Goal: Check status: Check status

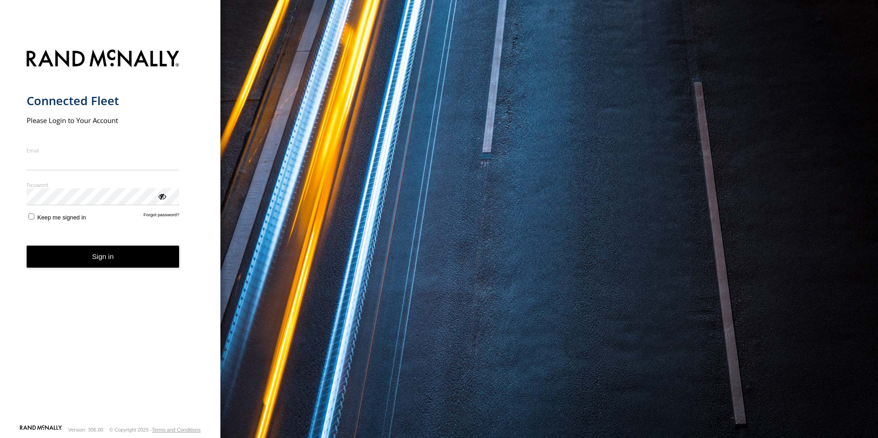
type input "**********"
click at [103, 266] on button "Sign in" at bounding box center [103, 257] width 153 height 23
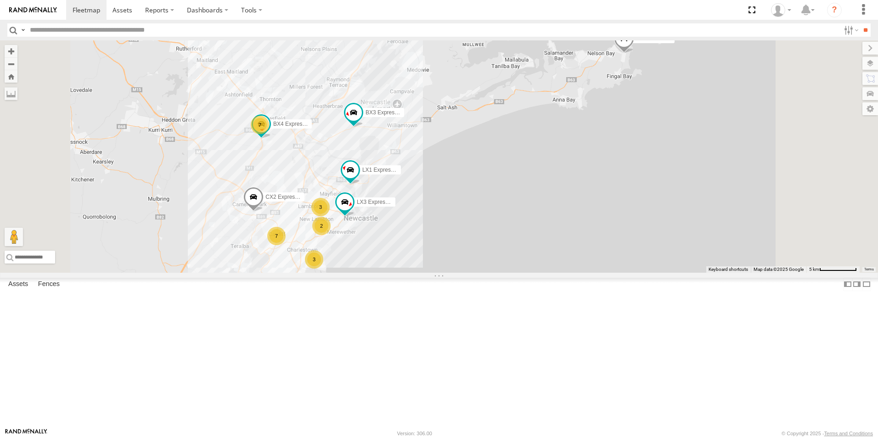
click at [0, 0] on div "LX4 Express Ute" at bounding box center [0, 0] width 0 height 0
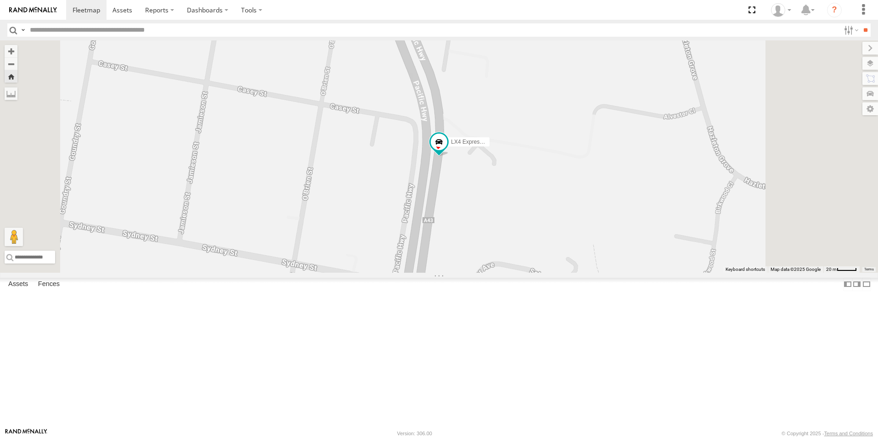
click at [0, 0] on span at bounding box center [0, 0] width 0 height 0
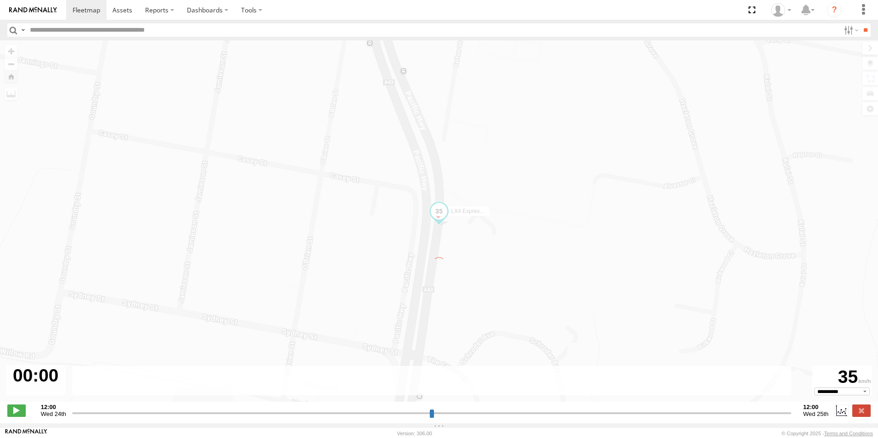
type input "**********"
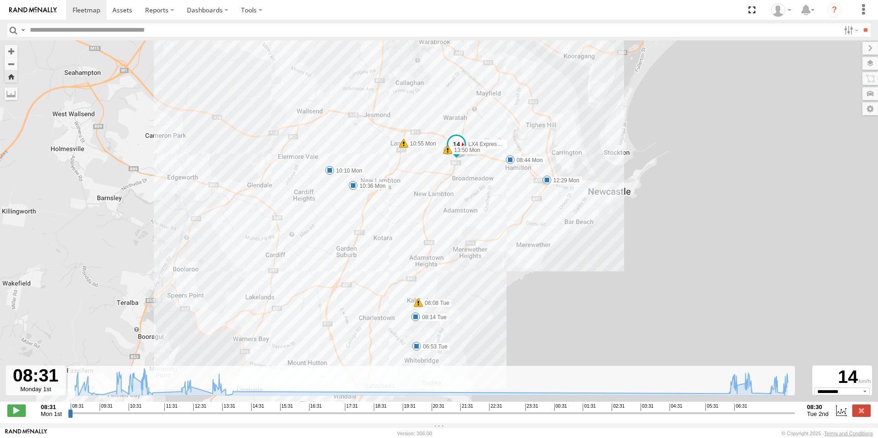
click at [818, 418] on span "Tue 2nd" at bounding box center [818, 414] width 22 height 7
click at [815, 411] on strong "08:30" at bounding box center [818, 407] width 22 height 7
click at [45, 418] on span "Mon 1st" at bounding box center [51, 414] width 21 height 7
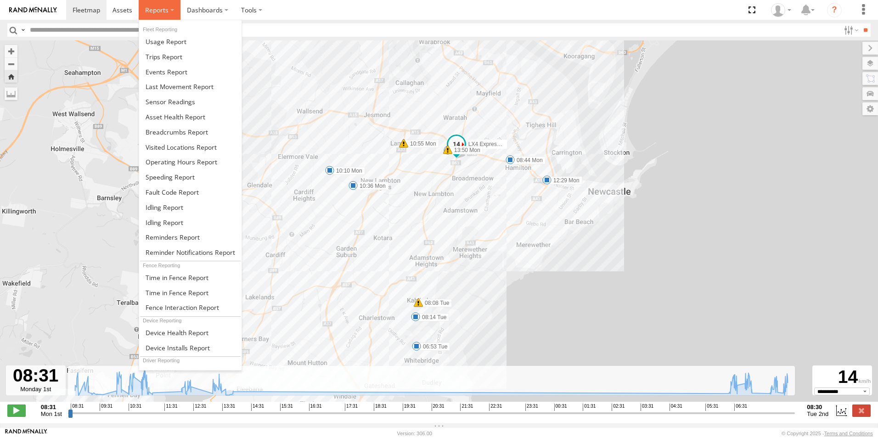
click at [163, 7] on span at bounding box center [156, 10] width 23 height 9
click at [179, 131] on span at bounding box center [177, 132] width 62 height 9
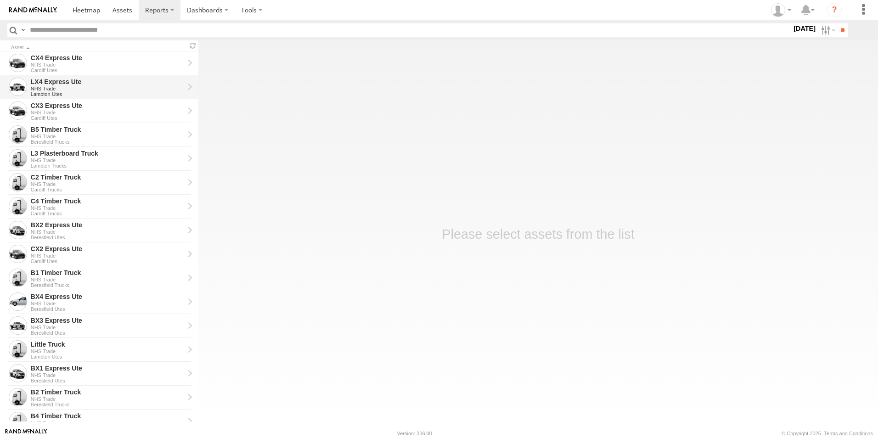
click at [59, 82] on div "LX4 Express Ute" at bounding box center [107, 82] width 153 height 8
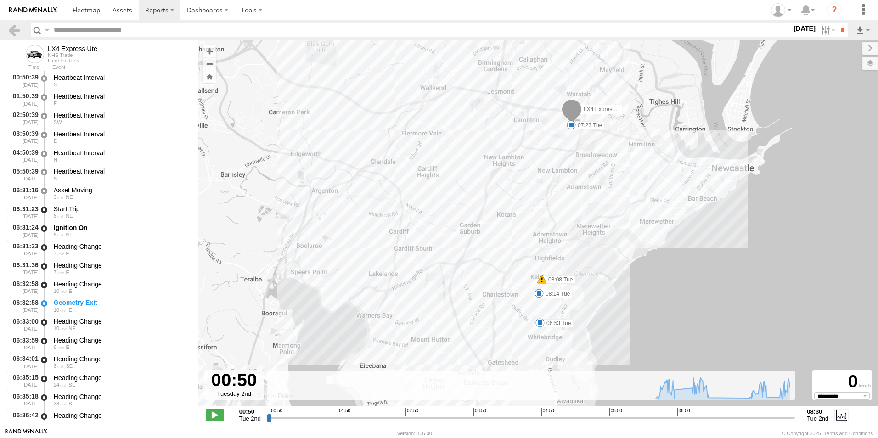
click at [801, 24] on label "2 Sep 25" at bounding box center [805, 28] width 26 height 10
click at [0, 0] on label at bounding box center [0, 0] width 0 height 0
click at [841, 27] on input "**" at bounding box center [842, 29] width 11 height 13
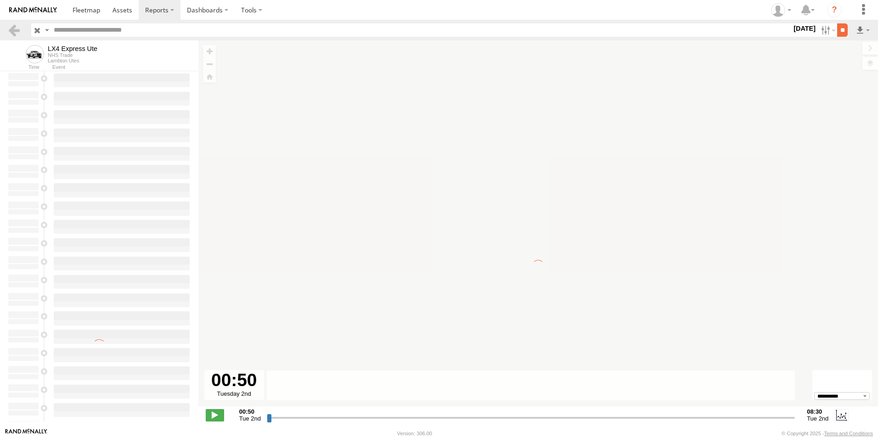
type input "**********"
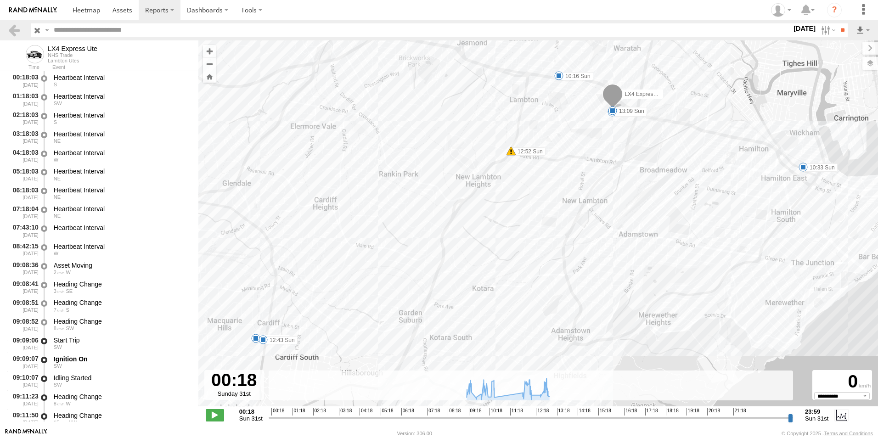
drag, startPoint x: 418, startPoint y: 284, endPoint x: 479, endPoint y: 236, distance: 78.5
click at [479, 236] on div "LX4 Express Ute 09:41 Sun 10:16 Sun 10:33 Sun 12:15 Sun 12:43 Sun 12:52 Sun 12:…" at bounding box center [538, 228] width 680 height 376
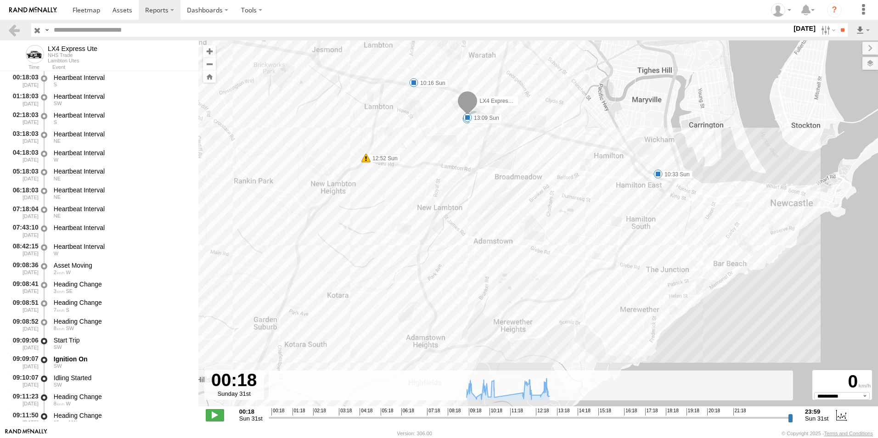
drag, startPoint x: 773, startPoint y: 198, endPoint x: 626, endPoint y: 205, distance: 147.2
click at [626, 205] on div "LX4 Express Ute 09:41 Sun 10:16 Sun 10:33 Sun 12:15 Sun 12:43 Sun 12:52 Sun 12:…" at bounding box center [538, 228] width 680 height 376
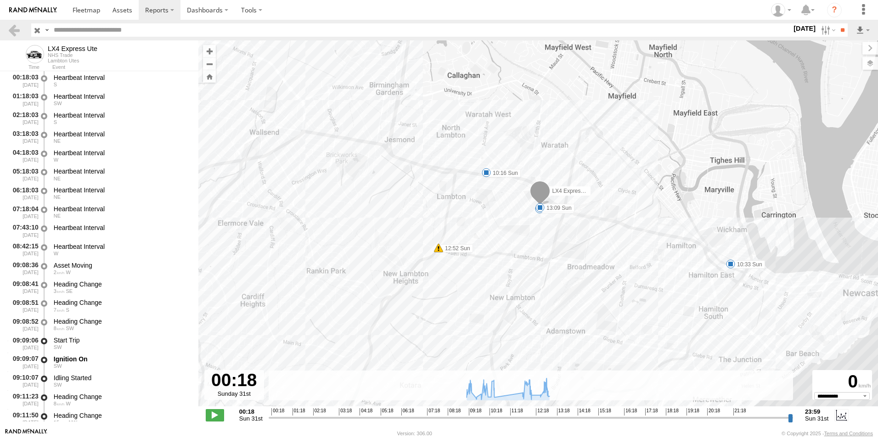
drag, startPoint x: 539, startPoint y: 136, endPoint x: 613, endPoint y: 227, distance: 116.9
click at [613, 227] on div "LX4 Express Ute 09:41 Sun 10:16 Sun 10:33 Sun 12:15 Sun 12:43 Sun 12:52 Sun 12:…" at bounding box center [538, 228] width 680 height 376
